Goal: Communication & Community: Answer question/provide support

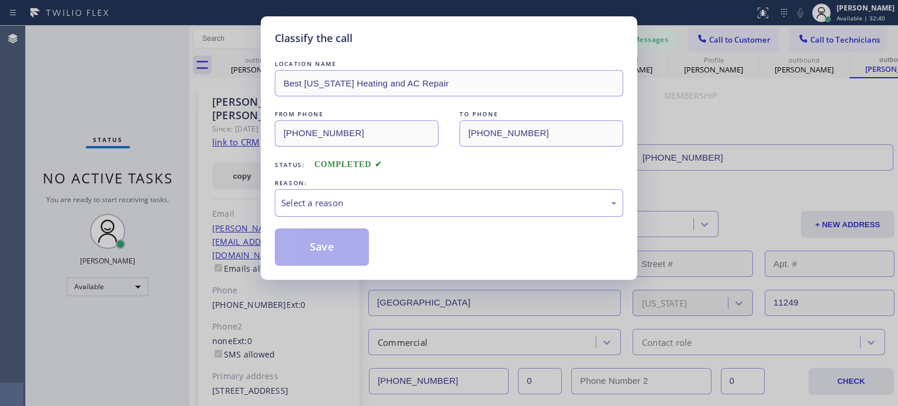
click at [391, 211] on div "Select a reason" at bounding box center [449, 202] width 348 height 27
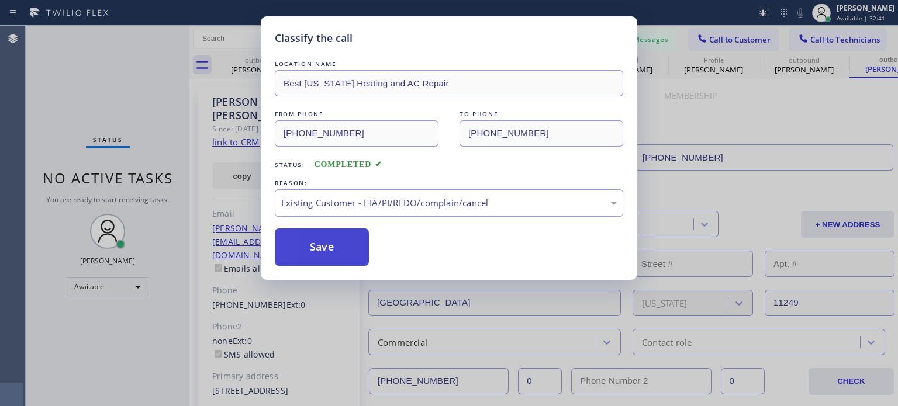
drag, startPoint x: 344, startPoint y: 236, endPoint x: 691, endPoint y: 100, distance: 372.8
click at [344, 236] on button "Save" at bounding box center [322, 247] width 94 height 37
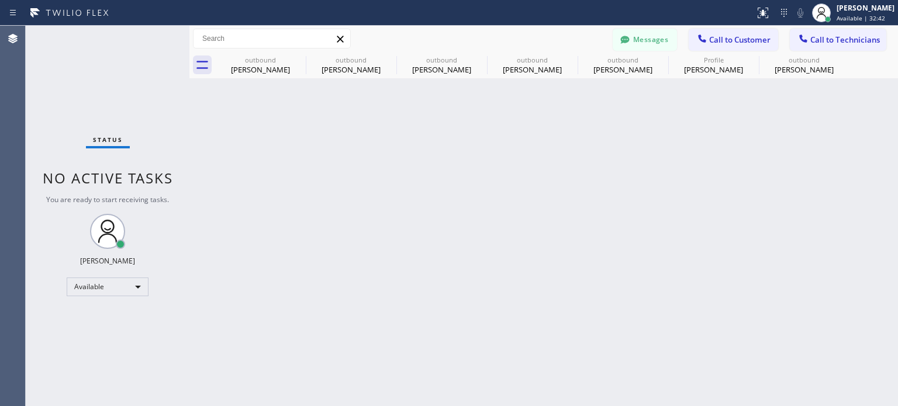
click at [712, 40] on span "Call to Customer" at bounding box center [739, 39] width 61 height 11
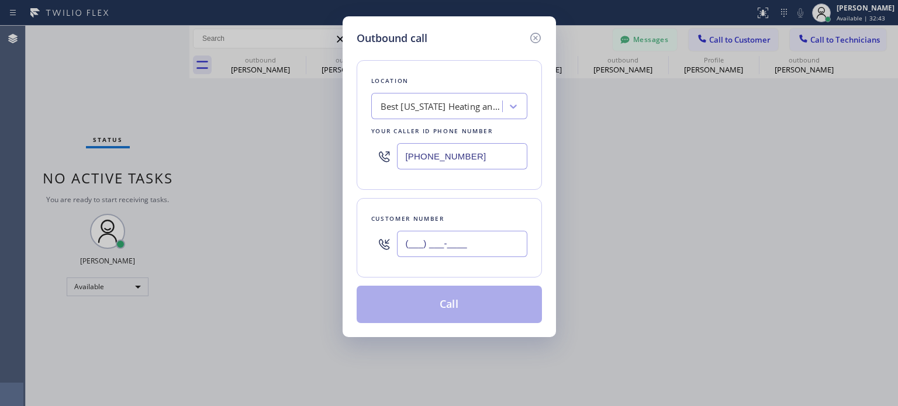
click at [421, 240] on input "(___) ___-____" at bounding box center [462, 244] width 130 height 26
paste input "917) 370-3849"
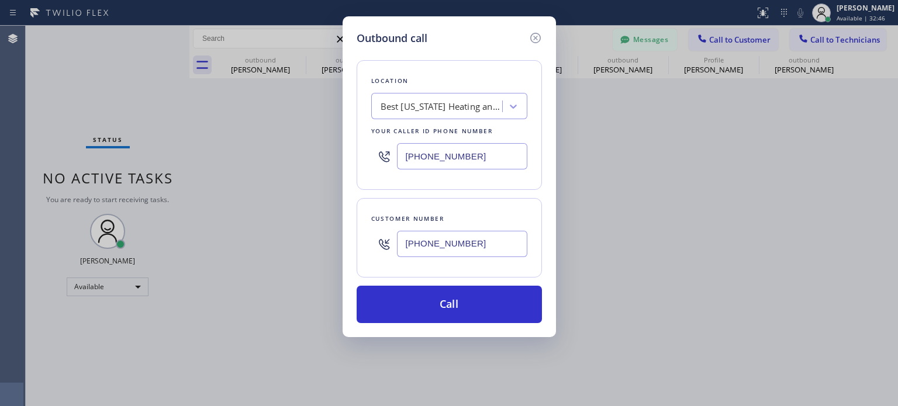
type input "[PHONE_NUMBER]"
click at [430, 157] on input "[PHONE_NUMBER]" at bounding box center [462, 156] width 130 height 26
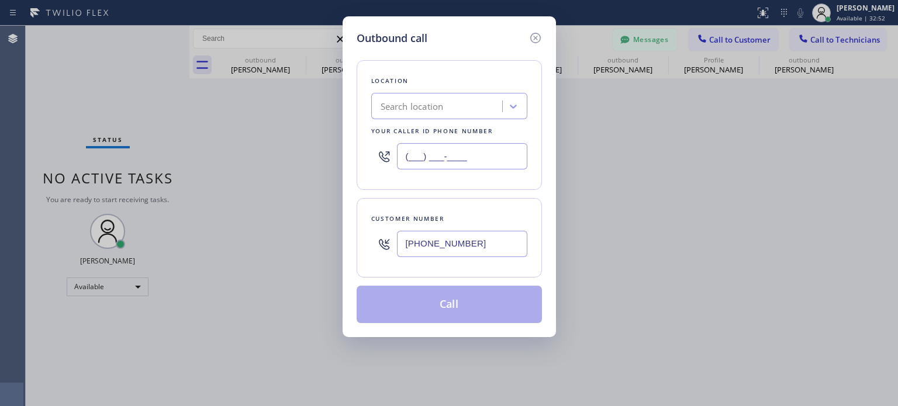
type input "(___) ___-____"
click at [416, 101] on div "Search location" at bounding box center [412, 106] width 63 height 13
paste input "Brooklyn Heating and Air Conditioning"
type input "Brooklyn Heating and Air Conditioning"
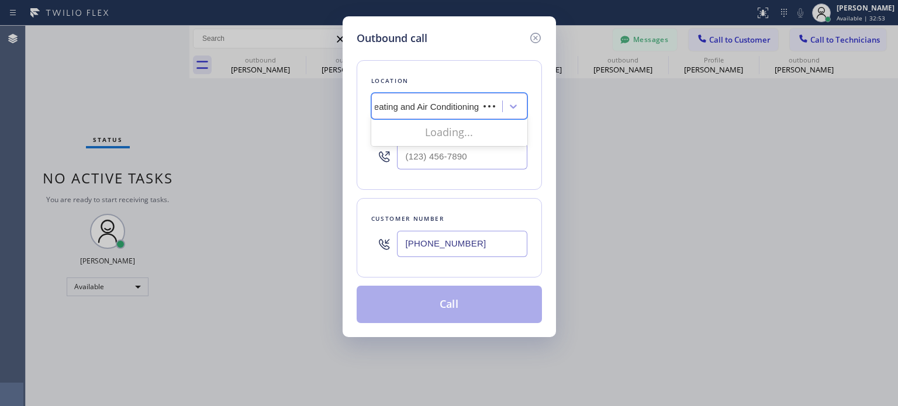
scroll to position [0, 33]
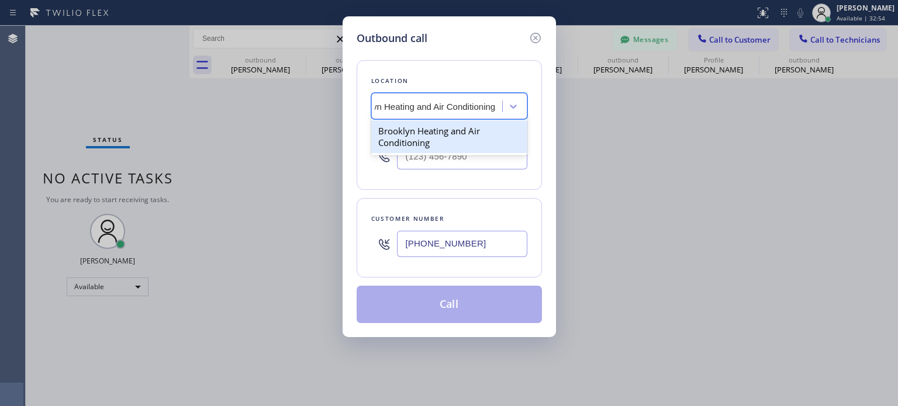
click at [444, 126] on div "Brooklyn Heating and Air Conditioning" at bounding box center [449, 136] width 156 height 33
type input "[PHONE_NUMBER]"
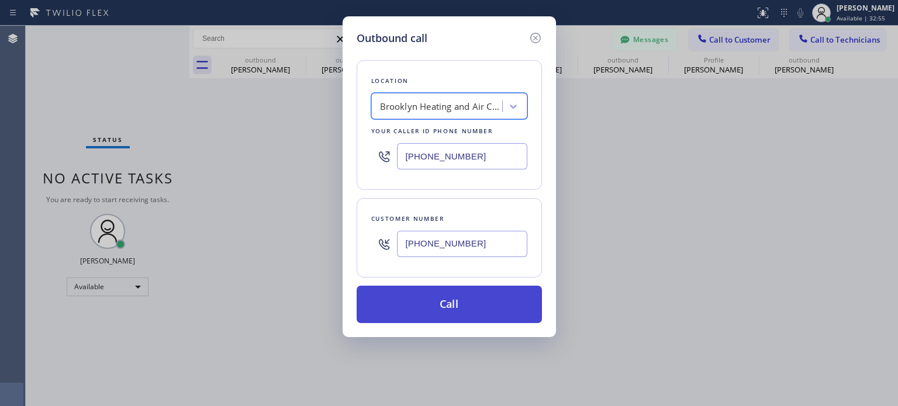
click at [447, 303] on button "Call" at bounding box center [449, 304] width 185 height 37
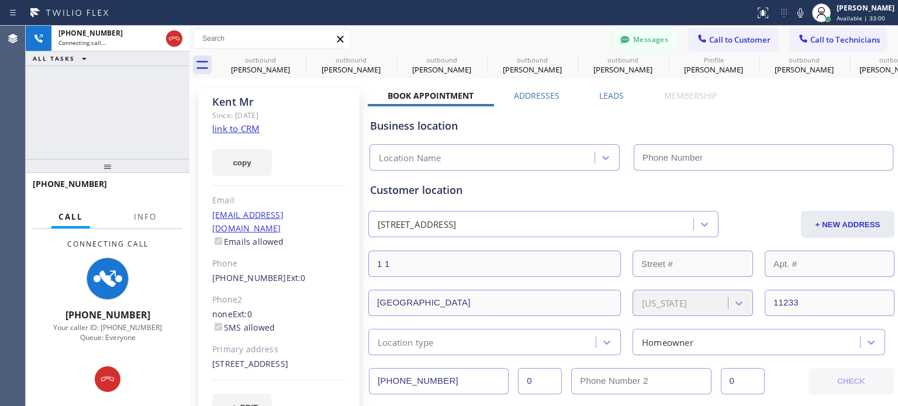
type input "[PHONE_NUMBER]"
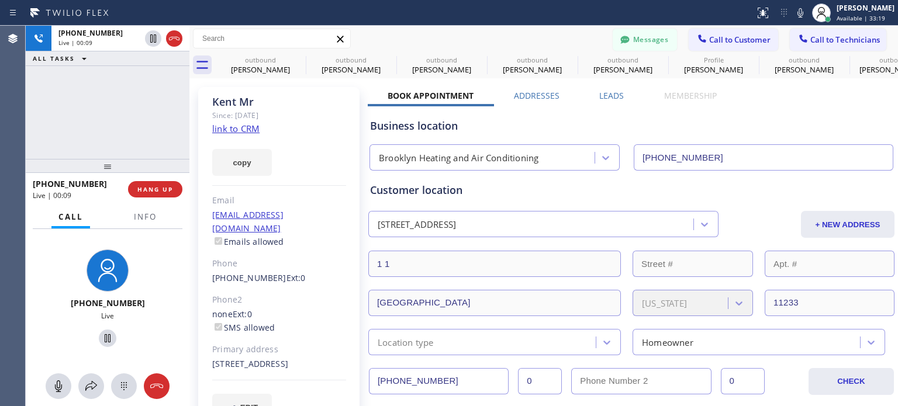
click at [491, 199] on div "Customer location [STREET_ADDRESS] + NEW ADDRESS [STREET_ADDRESS][US_STATE] Loc…" at bounding box center [631, 268] width 523 height 173
drag, startPoint x: 664, startPoint y: 112, endPoint x: 613, endPoint y: 118, distance: 51.8
click at [664, 112] on div "Business location [GEOGRAPHIC_DATA] Heating and Air Conditioning [PHONE_NUMBER]" at bounding box center [631, 138] width 527 height 64
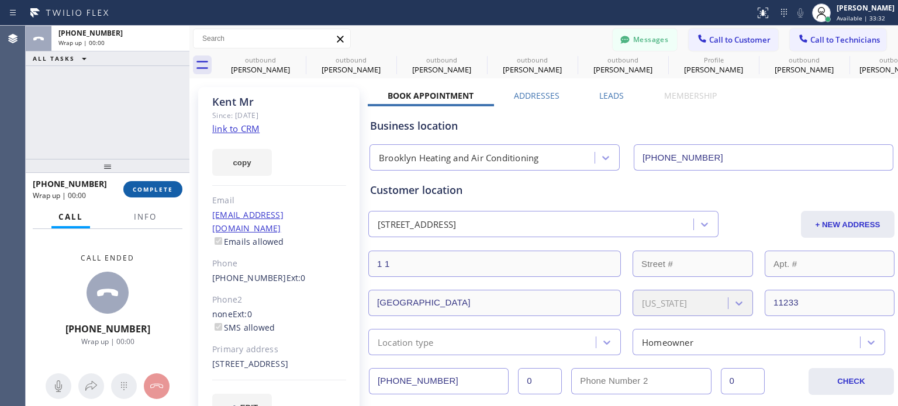
click at [147, 194] on button "COMPLETE" at bounding box center [152, 189] width 59 height 16
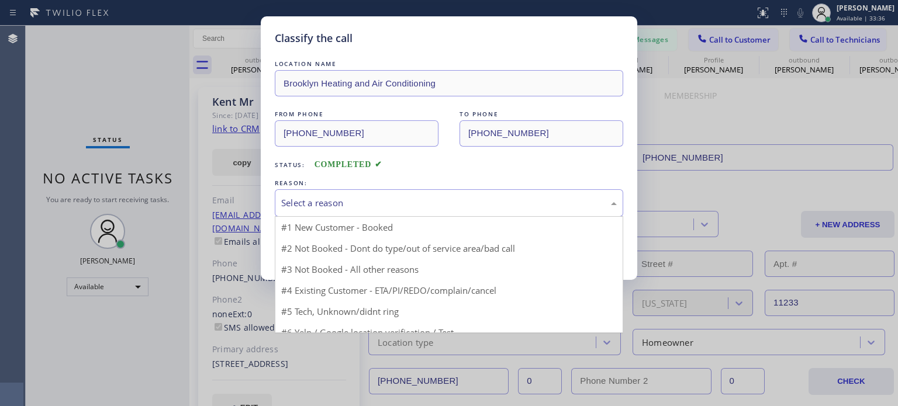
click at [327, 212] on div "Select a reason" at bounding box center [449, 202] width 348 height 27
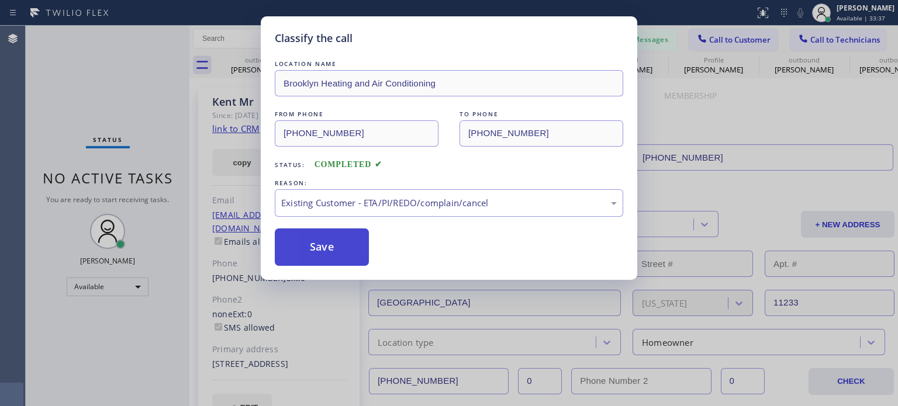
click at [360, 259] on button "Save" at bounding box center [322, 247] width 94 height 37
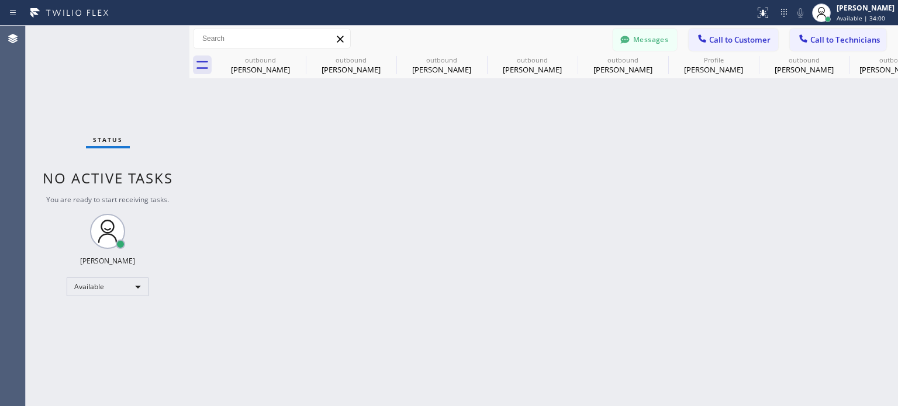
click at [734, 202] on div "Back to Dashboard Change Sender ID Customers Technicians [PERSON_NAME] [DATE] 1…" at bounding box center [543, 216] width 709 height 381
